Goal: Transaction & Acquisition: Obtain resource

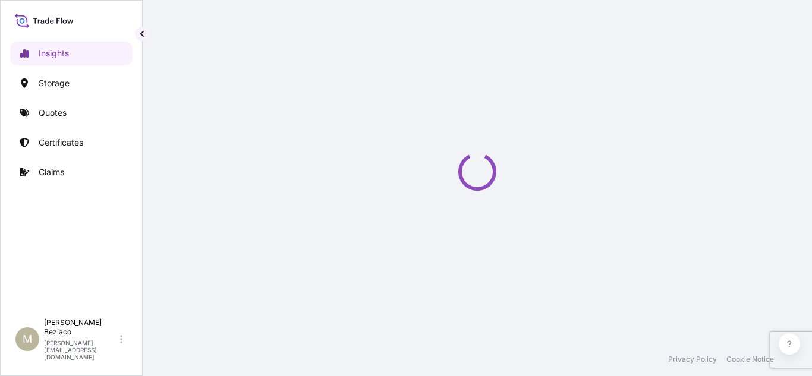
select select "2025"
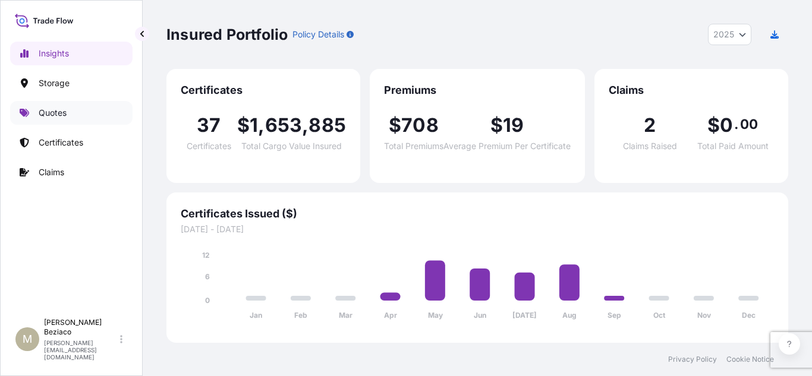
click at [74, 112] on link "Quotes" at bounding box center [71, 113] width 122 height 24
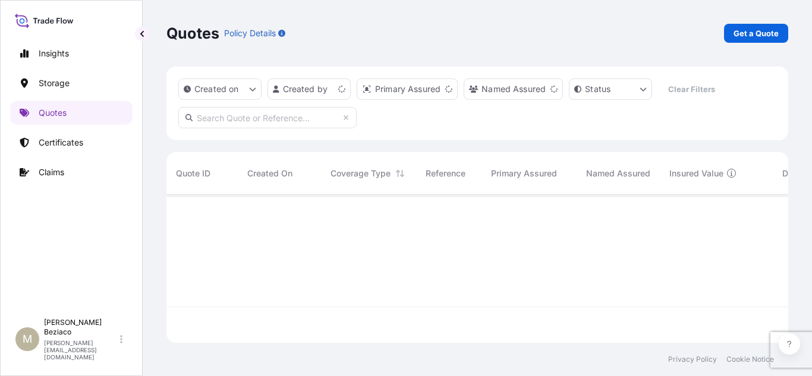
scroll to position [146, 613]
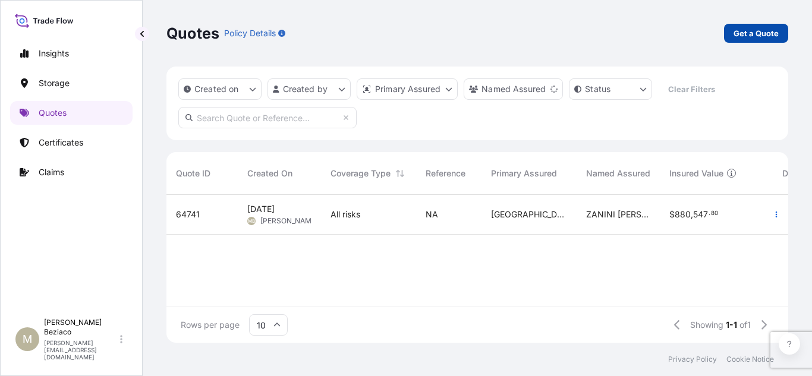
click at [746, 28] on p "Get a Quote" at bounding box center [756, 33] width 45 height 12
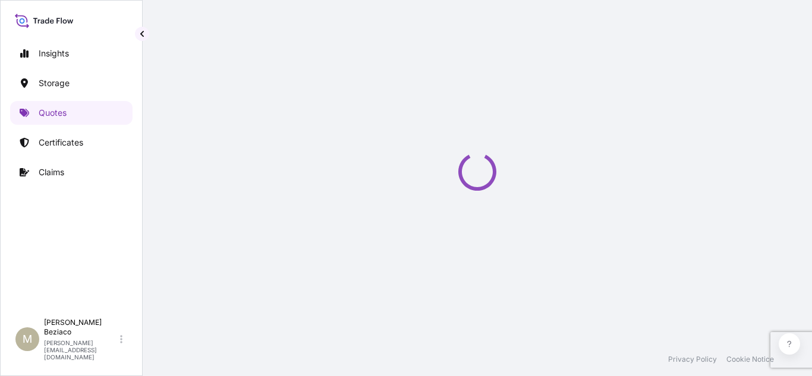
select select "Water"
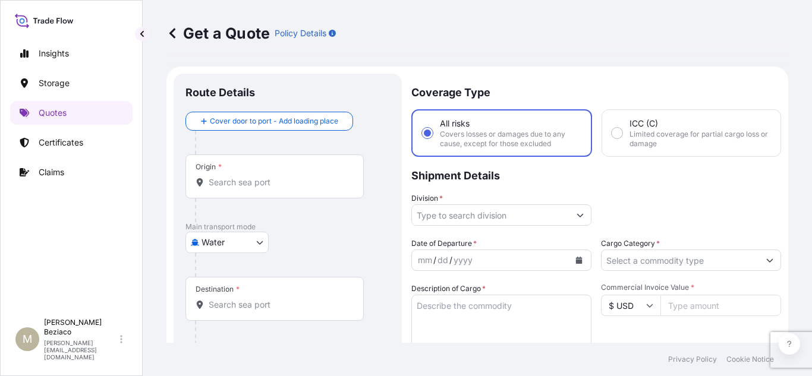
scroll to position [19, 0]
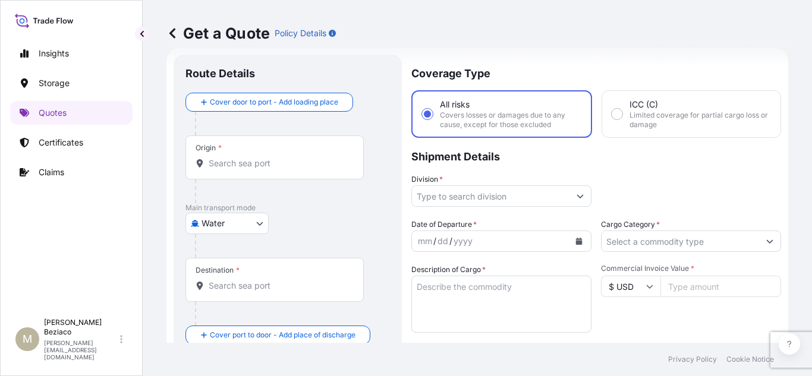
click at [276, 171] on div "Origin *" at bounding box center [274, 158] width 178 height 44
click at [276, 169] on input "Origin *" at bounding box center [279, 164] width 140 height 12
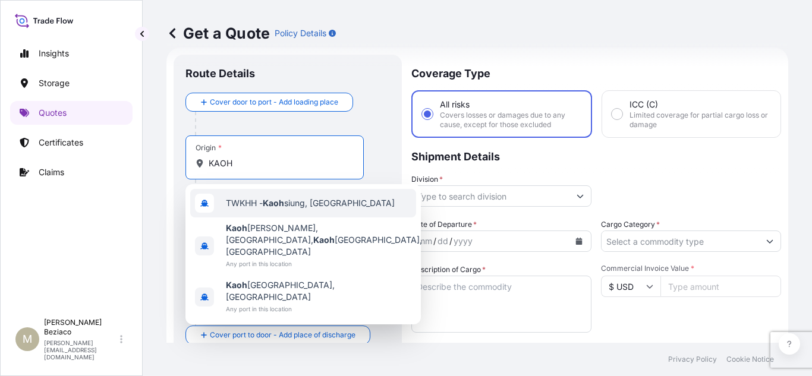
click at [303, 196] on div "TWKHH - [PERSON_NAME], [GEOGRAPHIC_DATA]" at bounding box center [303, 203] width 226 height 29
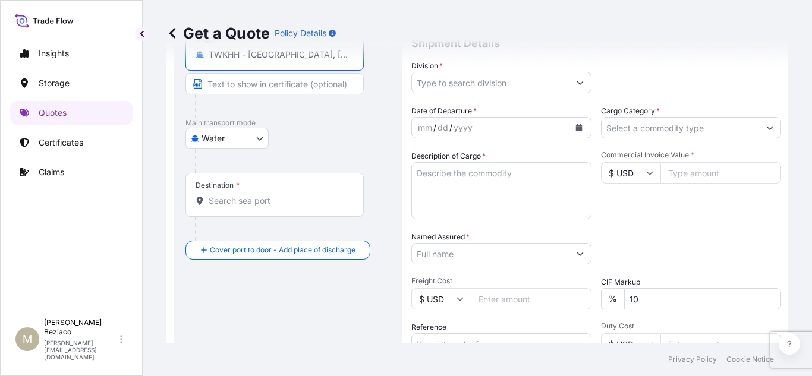
scroll to position [138, 0]
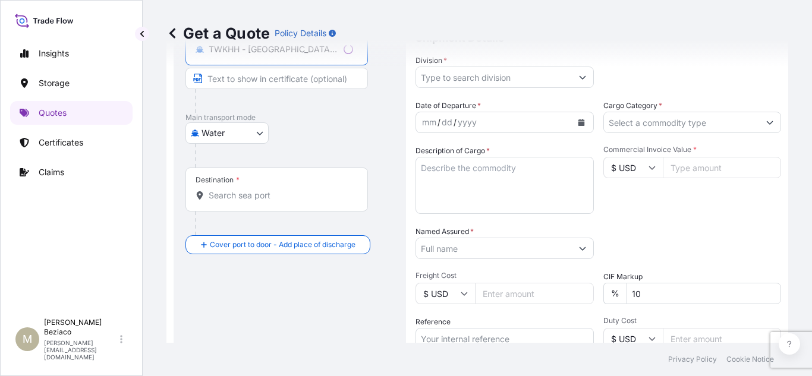
type input "TWKHH - [GEOGRAPHIC_DATA], [GEOGRAPHIC_DATA]"
click at [279, 208] on div "Destination *" at bounding box center [276, 190] width 183 height 44
click at [279, 202] on input "Destination *" at bounding box center [281, 196] width 144 height 12
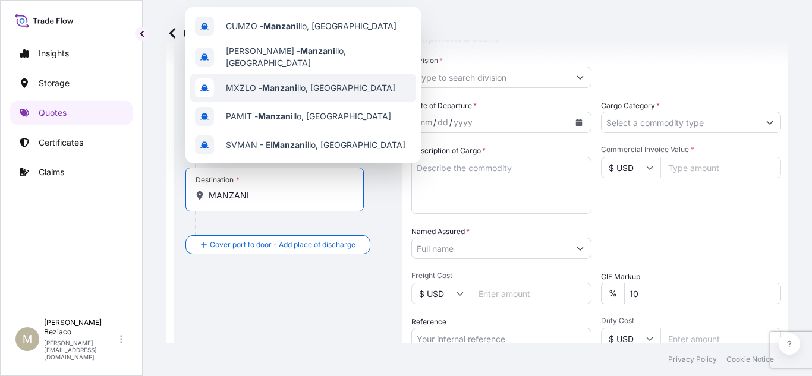
click at [317, 87] on span "MXZLO - Manzani llo, [GEOGRAPHIC_DATA]" at bounding box center [310, 88] width 169 height 12
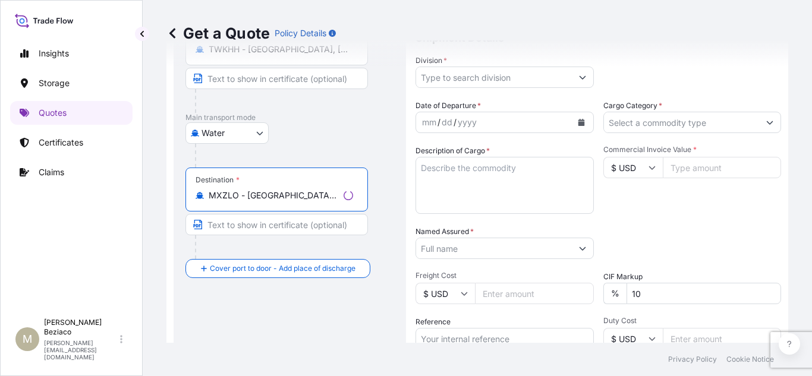
scroll to position [0, 0]
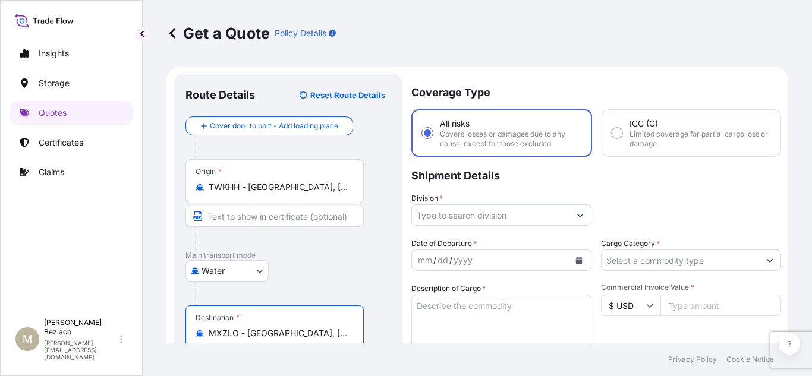
type input "MXZLO - [GEOGRAPHIC_DATA], [GEOGRAPHIC_DATA]"
click at [539, 212] on input "Division *" at bounding box center [491, 215] width 158 height 21
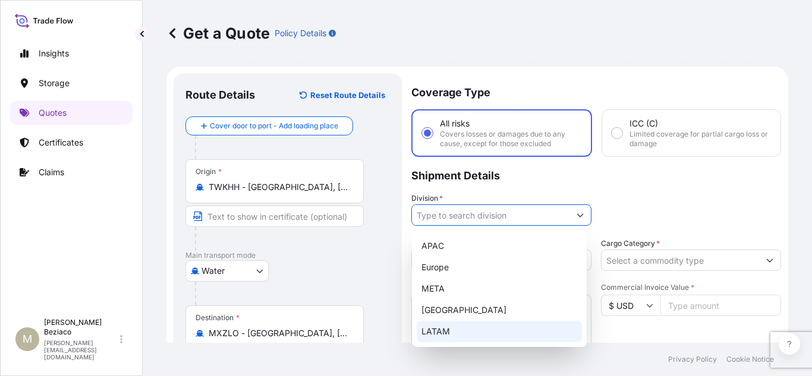
click at [458, 334] on div "LATAM" at bounding box center [499, 331] width 165 height 21
type input "LATAM"
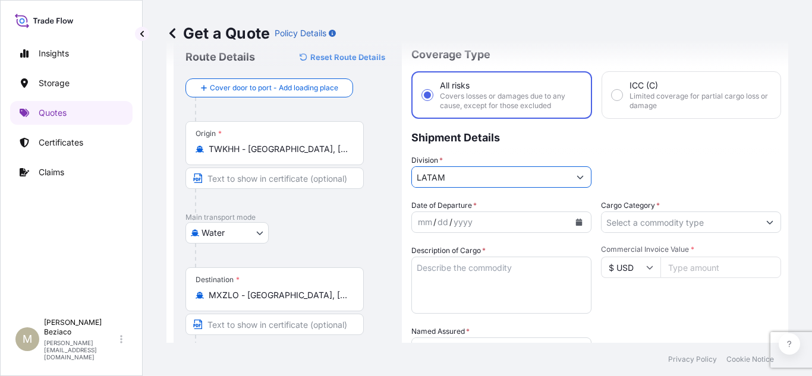
scroll to position [59, 0]
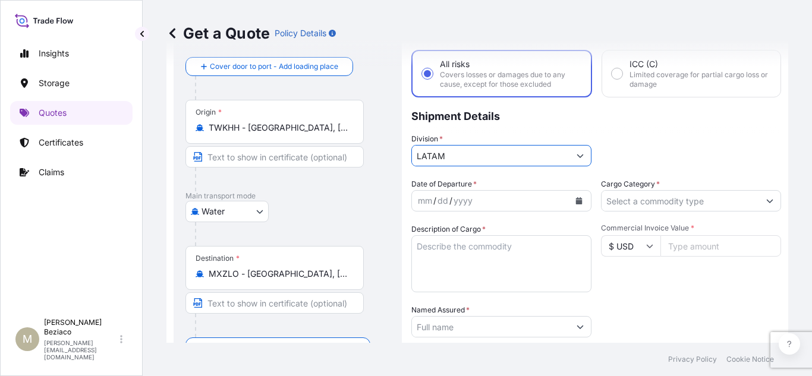
click at [576, 200] on icon "Calendar" at bounding box center [579, 200] width 7 height 7
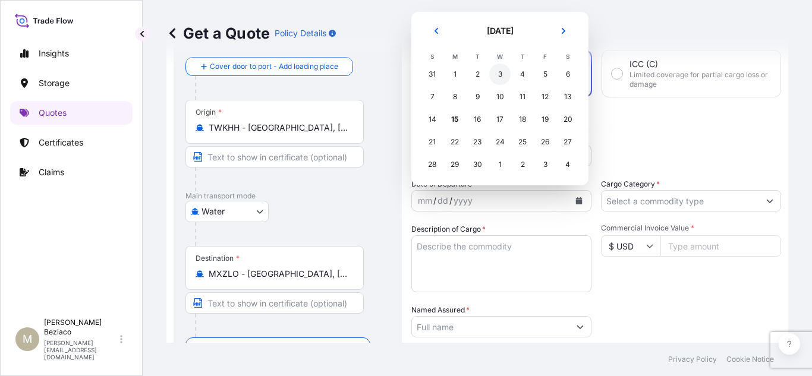
click at [504, 72] on div "3" at bounding box center [499, 74] width 21 height 21
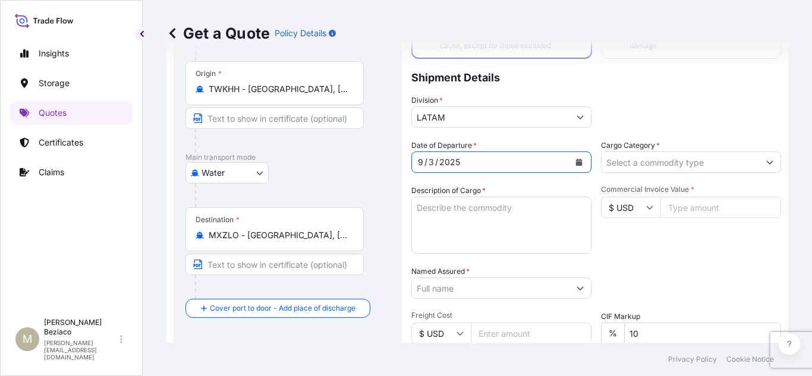
scroll to position [119, 0]
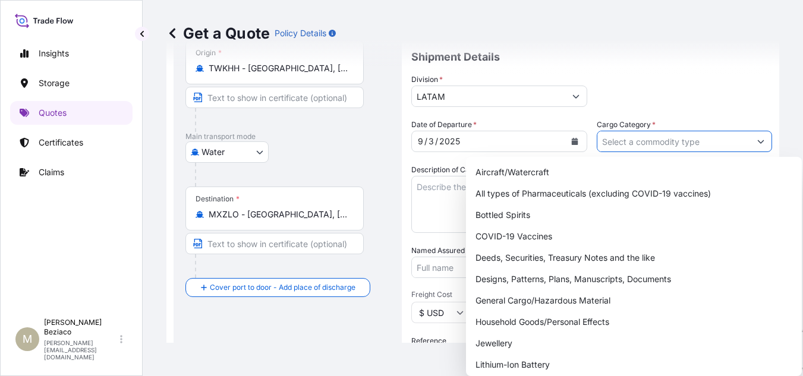
click at [761, 140] on button "Show suggestions" at bounding box center [760, 141] width 21 height 21
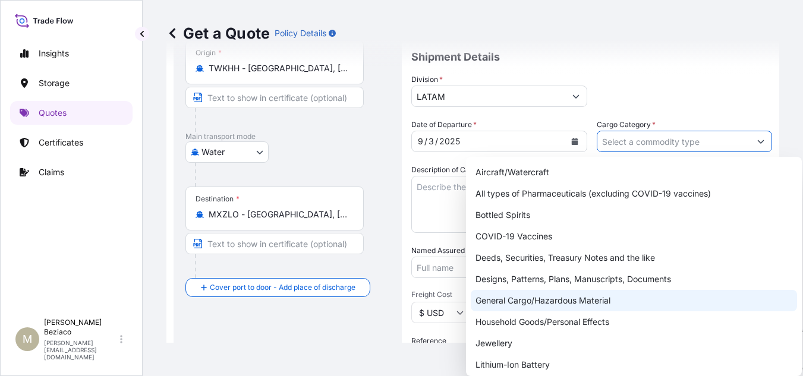
click at [557, 304] on div "General Cargo/Hazardous Material" at bounding box center [634, 300] width 326 height 21
type input "General Cargo/Hazardous Material"
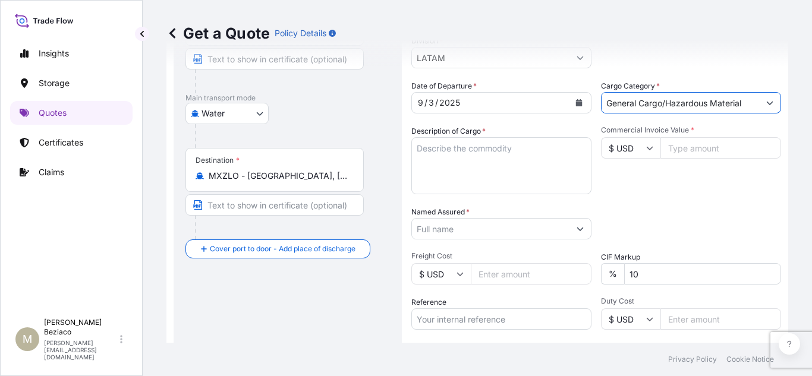
scroll to position [178, 0]
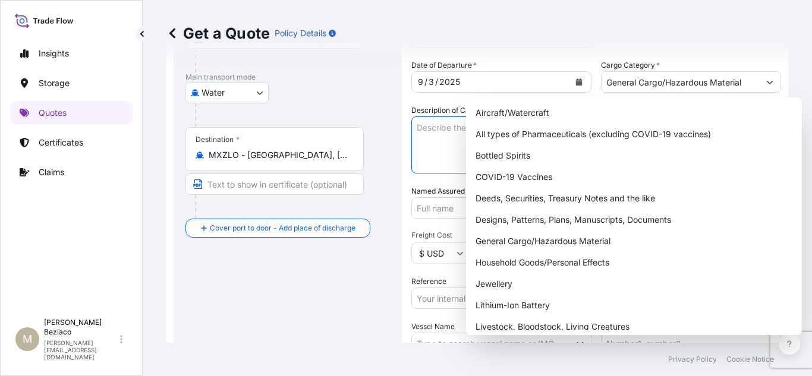
click at [441, 152] on textarea "Description of Cargo *" at bounding box center [501, 145] width 180 height 57
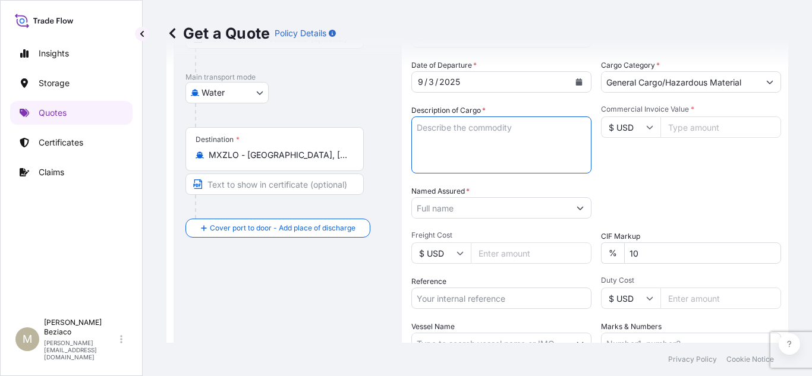
paste textarea "ETHYLENE-VINYL ACETATE COPOLYMER RESINS"
type textarea "ETHYLENE-VINYL ACETATE COPOLYMER RESINS"
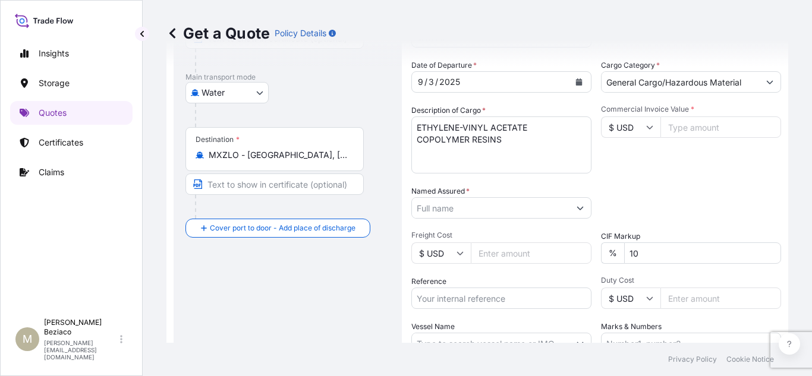
click at [678, 122] on input "Commercial Invoice Value *" at bounding box center [721, 127] width 121 height 21
paste input "33540"
type input "33540"
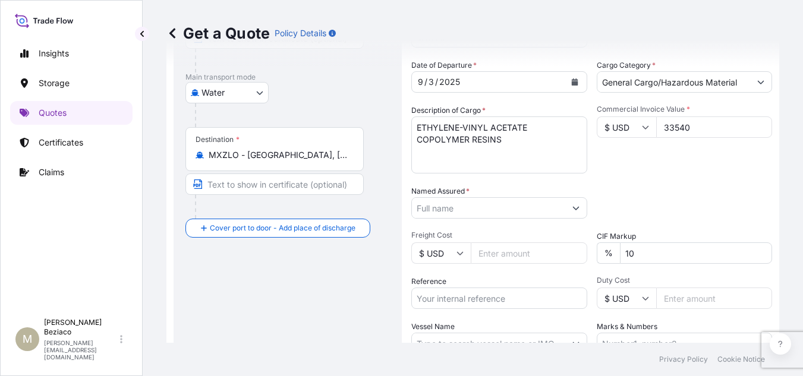
click at [534, 207] on input "Named Assured *" at bounding box center [488, 207] width 153 height 21
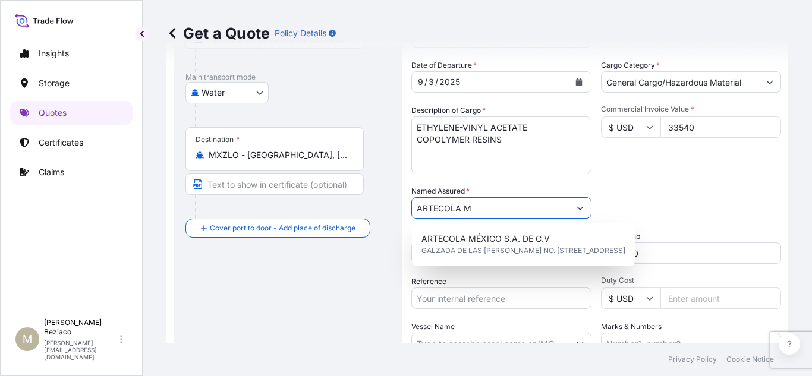
click at [534, 242] on span "ARTECOLA MÉXICO S.A. DE C.V" at bounding box center [486, 239] width 128 height 12
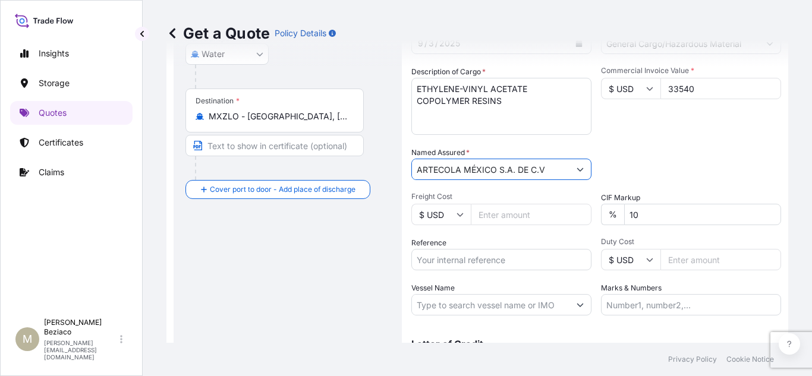
scroll to position [238, 0]
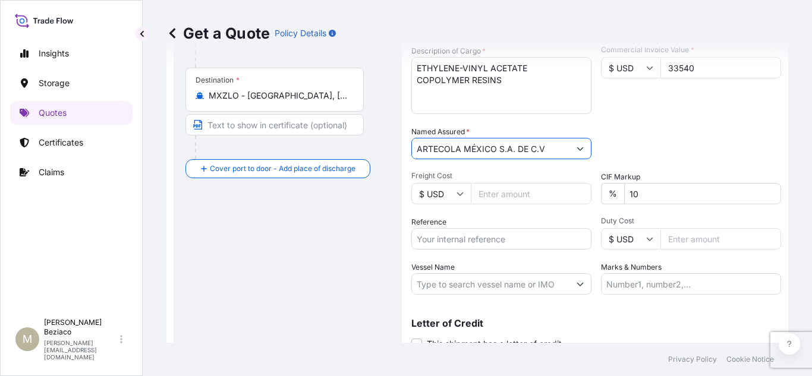
type input "ARTECOLA MÉXICO S.A. DE C.V"
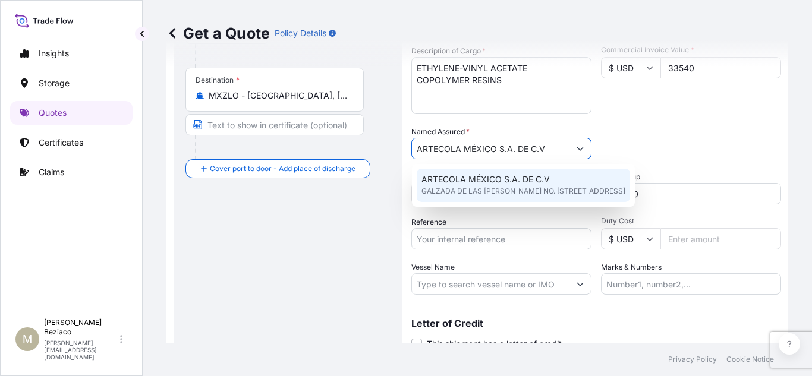
click at [505, 194] on span "GALZADA DE LAS [PERSON_NAME] NO. [STREET_ADDRESS]" at bounding box center [524, 191] width 204 height 12
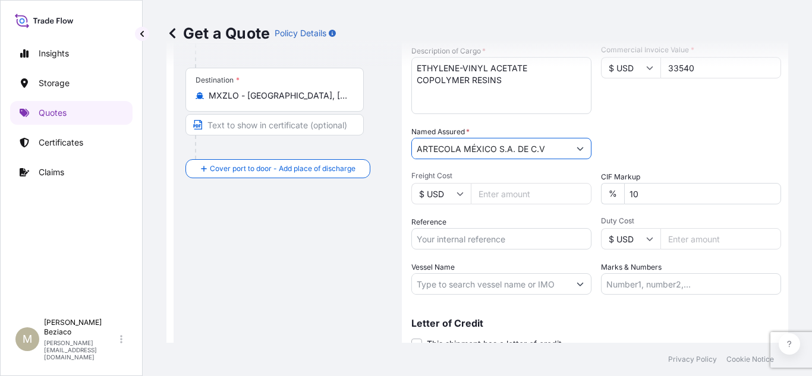
click at [504, 194] on input "Freight Cost" at bounding box center [531, 193] width 121 height 21
type input "3750"
click at [518, 233] on input "Reference" at bounding box center [501, 238] width 180 height 21
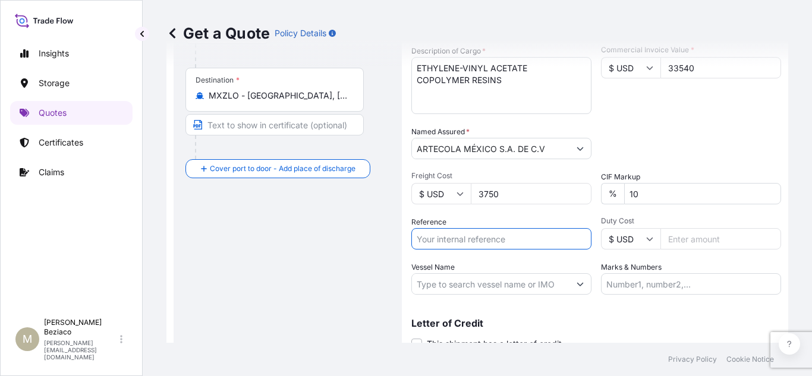
paste input "IMART202507012BR"
type input "IMART202507012BR"
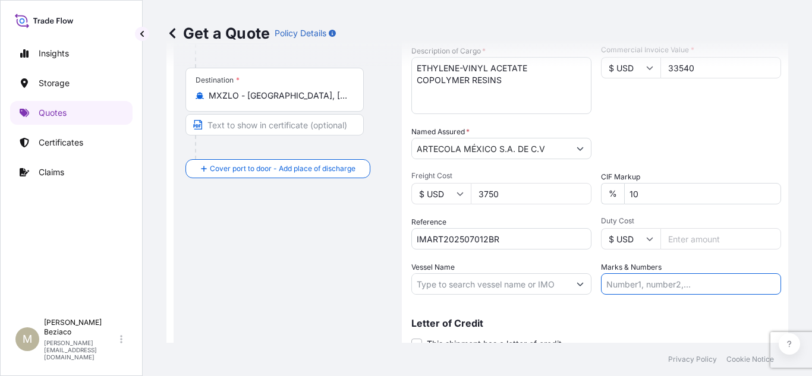
click at [640, 289] on input "Marks & Numbers" at bounding box center [691, 283] width 180 height 21
paste input "INVOICE 25007488"
type input "INVOICE 25007488"
click at [672, 305] on div "Letter of Credit This shipment has a letter of credit Letter of credit * Letter…" at bounding box center [596, 327] width 370 height 46
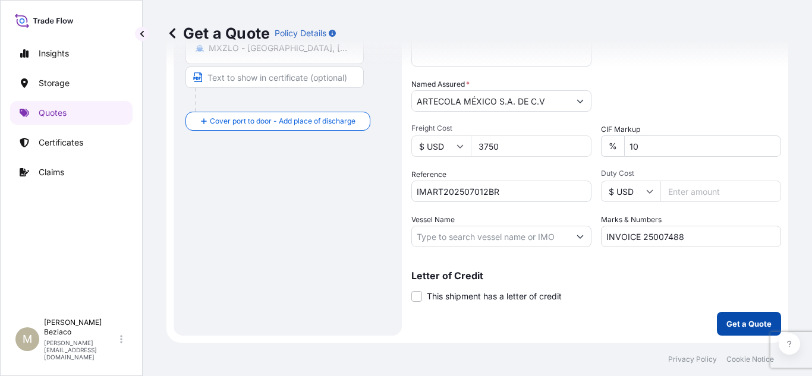
click at [737, 320] on p "Get a Quote" at bounding box center [749, 324] width 45 height 12
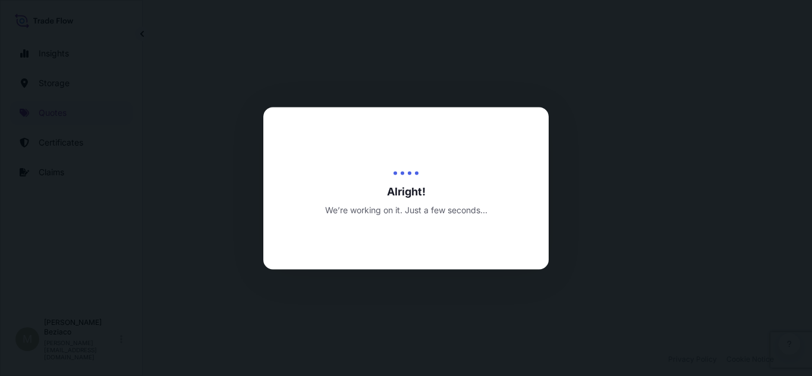
select select "Water"
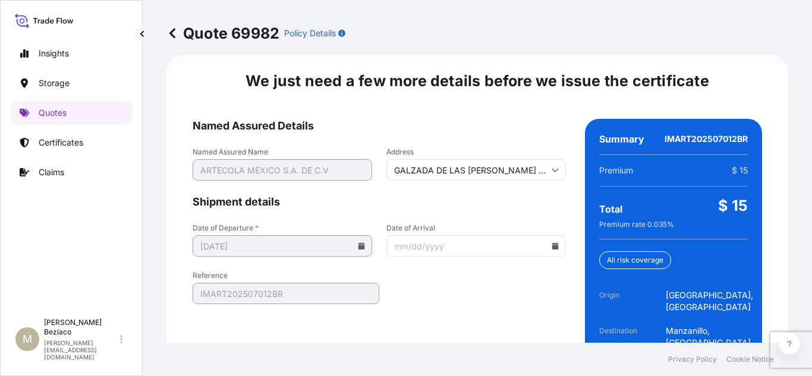
scroll to position [1913, 0]
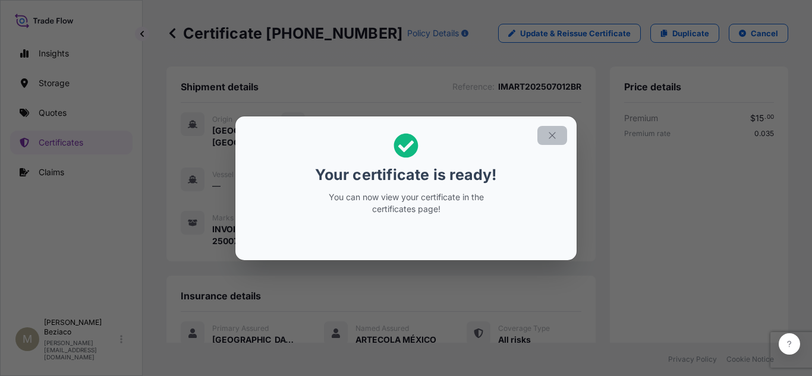
click at [553, 137] on icon "button" at bounding box center [552, 135] width 11 height 11
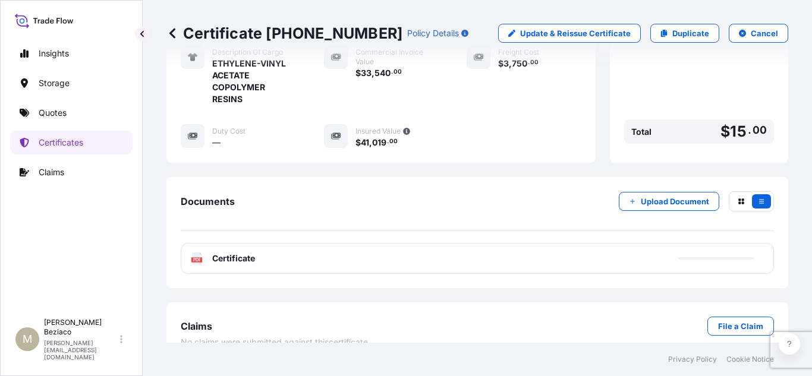
scroll to position [363, 0]
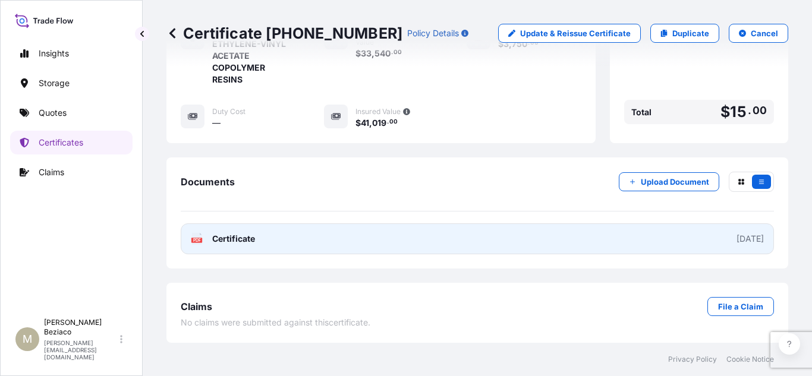
click at [521, 244] on link "PDF Certificate [DATE]" at bounding box center [477, 239] width 593 height 31
